Goal: Obtain resource: Download file/media

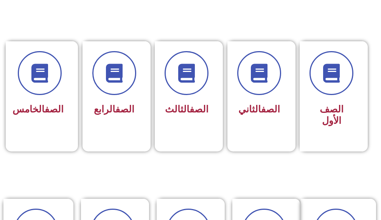
scroll to position [378, 0]
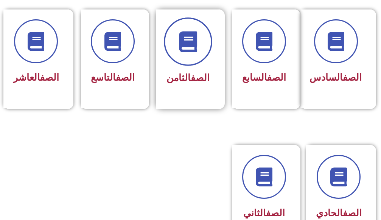
click at [182, 43] on icon at bounding box center [187, 41] width 21 height 21
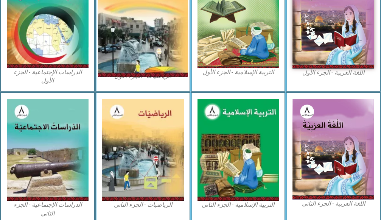
scroll to position [265, 0]
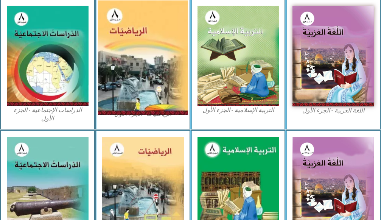
click at [157, 52] on img at bounding box center [143, 57] width 90 height 115
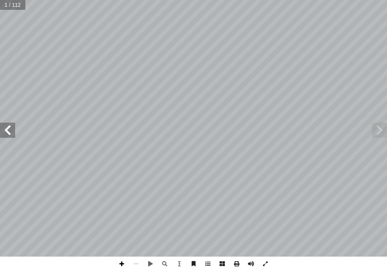
click at [119, 219] on span at bounding box center [122, 263] width 14 height 14
drag, startPoint x: 2, startPoint y: 136, endPoint x: 6, endPoint y: 133, distance: 5.8
click at [3, 136] on span at bounding box center [7, 129] width 15 height 15
click at [7, 133] on span at bounding box center [7, 129] width 15 height 15
click at [10, 133] on span at bounding box center [7, 129] width 15 height 15
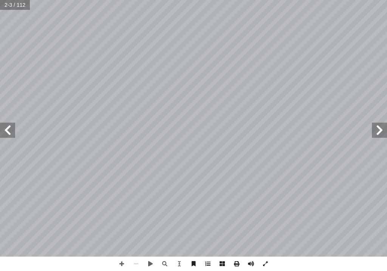
click at [10, 133] on span at bounding box center [7, 129] width 15 height 15
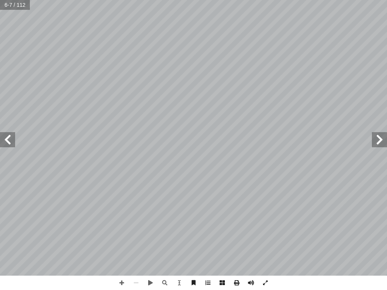
click at [9, 142] on span at bounding box center [7, 139] width 15 height 15
click at [238, 219] on span at bounding box center [236, 283] width 14 height 14
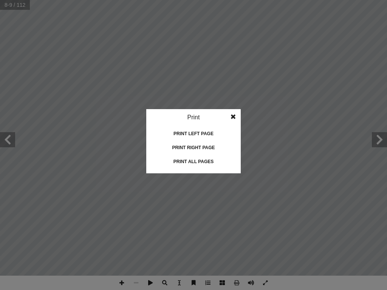
click at [205, 158] on div "Print all pages" at bounding box center [194, 162] width 76 height 12
